Goal: Task Accomplishment & Management: Manage account settings

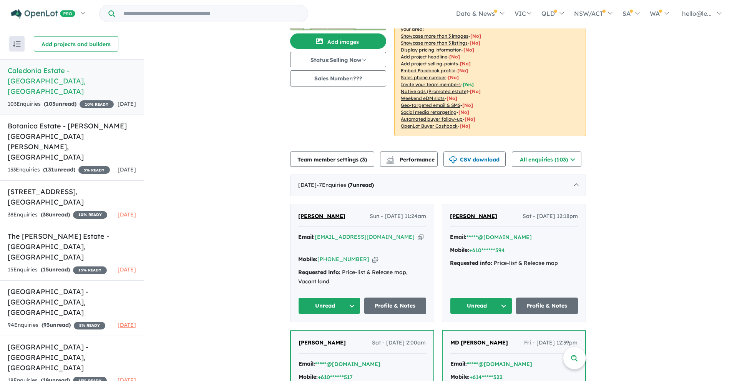
scroll to position [65, 0]
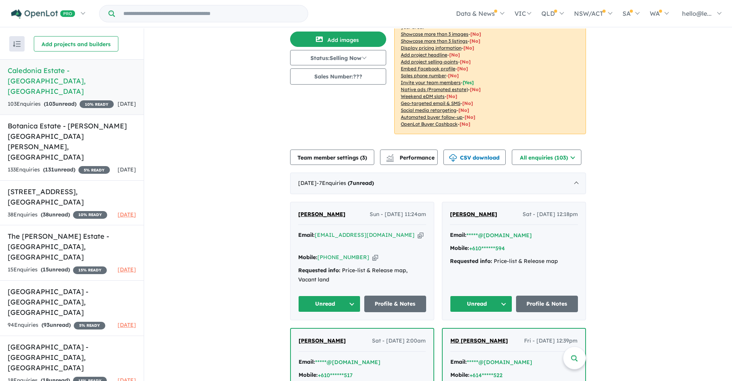
click at [417, 235] on icon "button" at bounding box center [420, 235] width 6 height 8
drag, startPoint x: 341, startPoint y: 214, endPoint x: 293, endPoint y: 217, distance: 47.7
click at [293, 217] on div "[PERSON_NAME] Sun - [DATE] 11:24am Email: [EMAIL_ADDRESS][DOMAIN_NAME] Copied! …" at bounding box center [361, 261] width 143 height 118
copy span "[PERSON_NAME]"
click at [372, 253] on icon "button" at bounding box center [375, 257] width 6 height 8
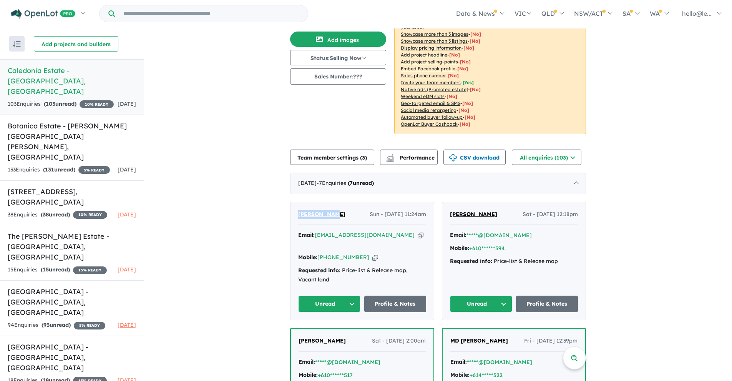
copy span "[PERSON_NAME]"
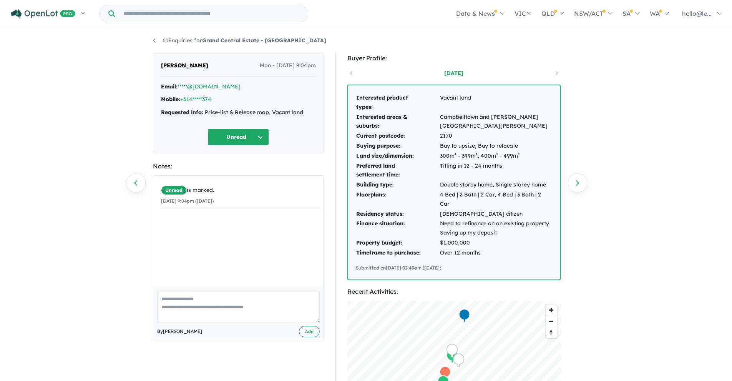
click at [447, 71] on link "[DATE]" at bounding box center [453, 73] width 65 height 8
click at [452, 74] on link "[DATE]" at bounding box center [453, 73] width 65 height 8
click at [243, 135] on button "Unread" at bounding box center [237, 137] width 61 height 17
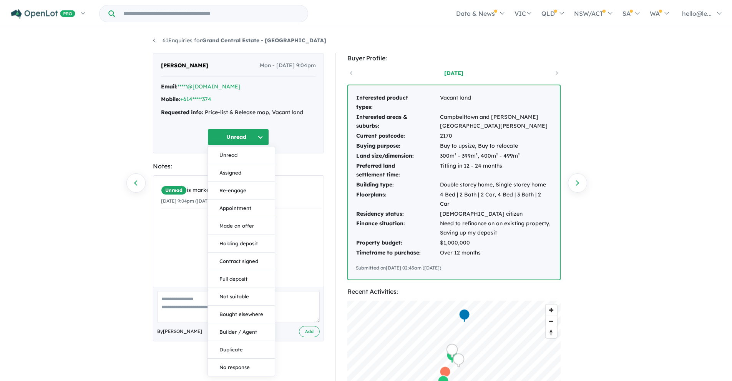
click at [275, 132] on div "Unread Unread Assigned Re-engage Appointment Made an offer Holding deposit Cont…" at bounding box center [238, 137] width 155 height 17
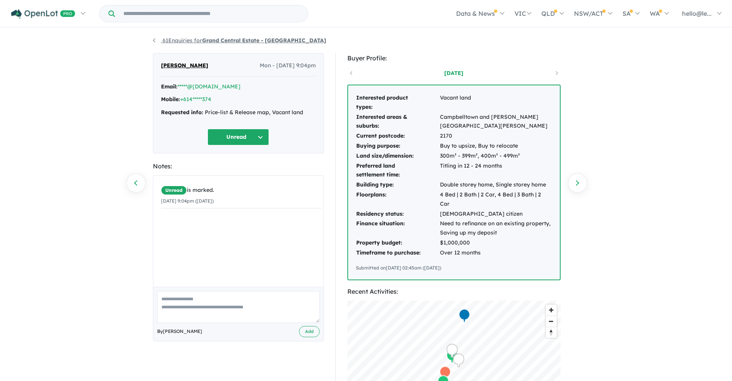
click at [211, 41] on strong "Grand Central Estate - [GEOGRAPHIC_DATA]" at bounding box center [264, 40] width 124 height 7
